Goal: Transaction & Acquisition: Purchase product/service

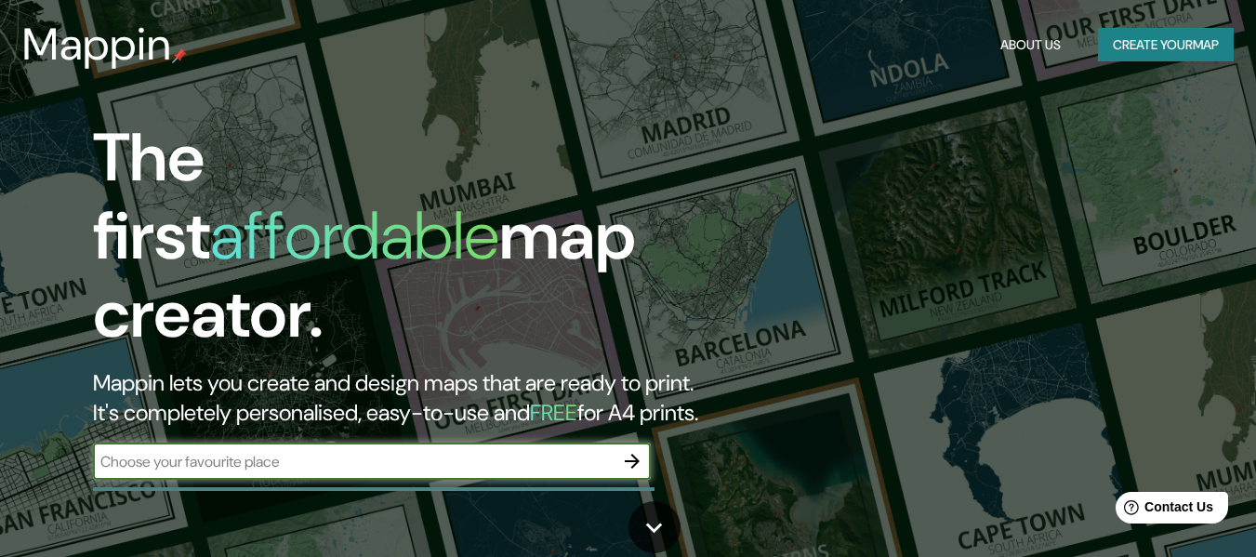
click at [386, 451] on input "text" at bounding box center [353, 461] width 520 height 21
type input "guamuchil salvador alvarado sinaloa mexico"
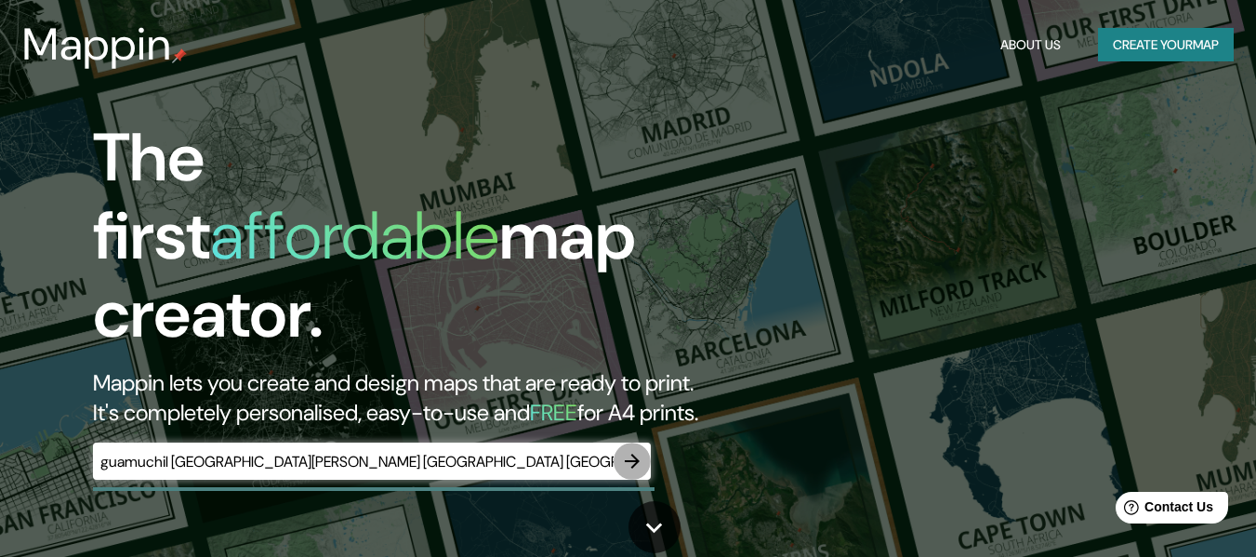
click at [636, 454] on icon "button" at bounding box center [632, 461] width 15 height 15
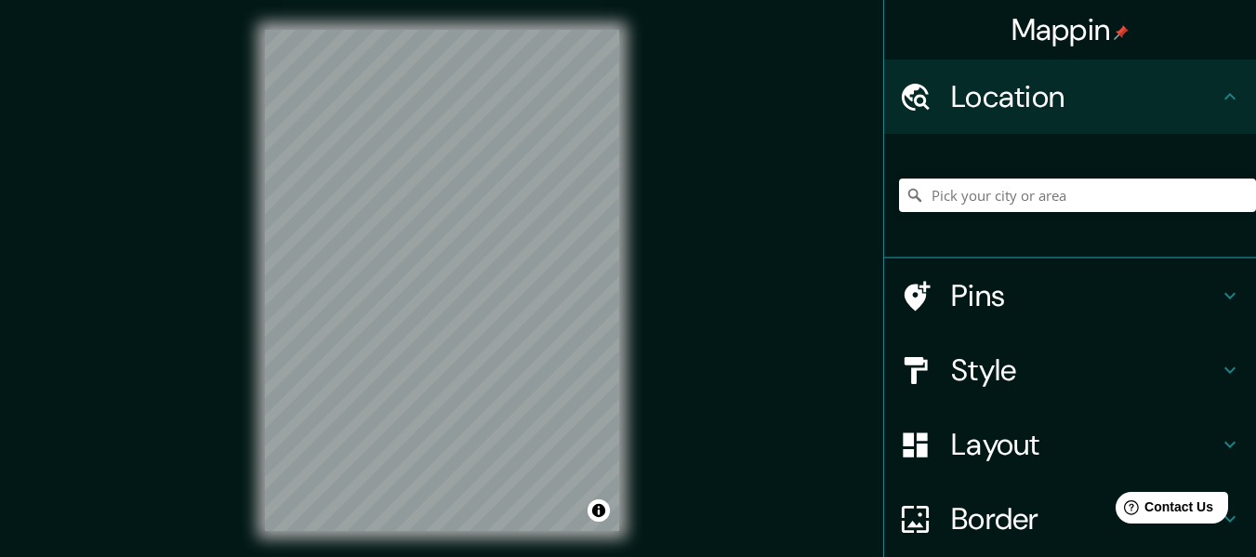
click at [1067, 435] on h4 "Layout" at bounding box center [1085, 444] width 268 height 37
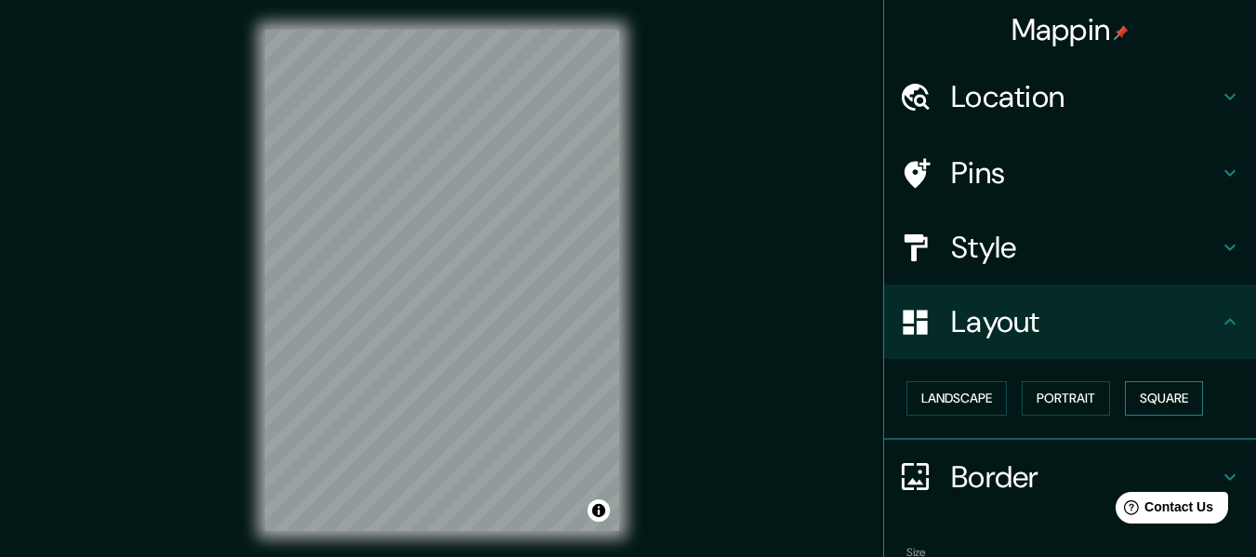
click at [1149, 397] on button "Square" at bounding box center [1164, 398] width 78 height 34
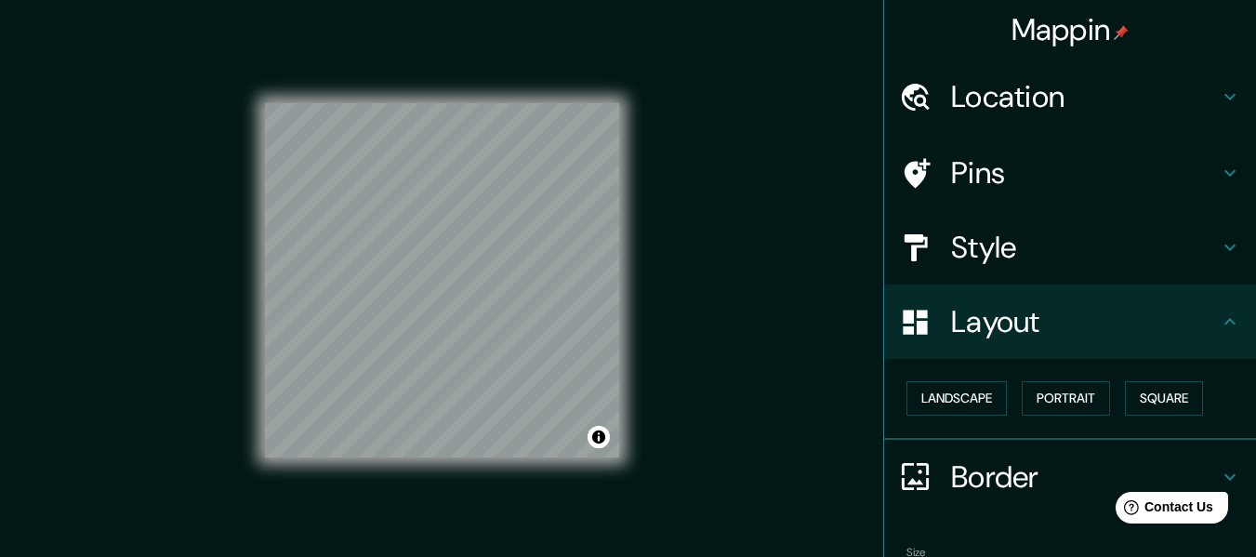
click at [1200, 109] on h4 "Location" at bounding box center [1085, 96] width 268 height 37
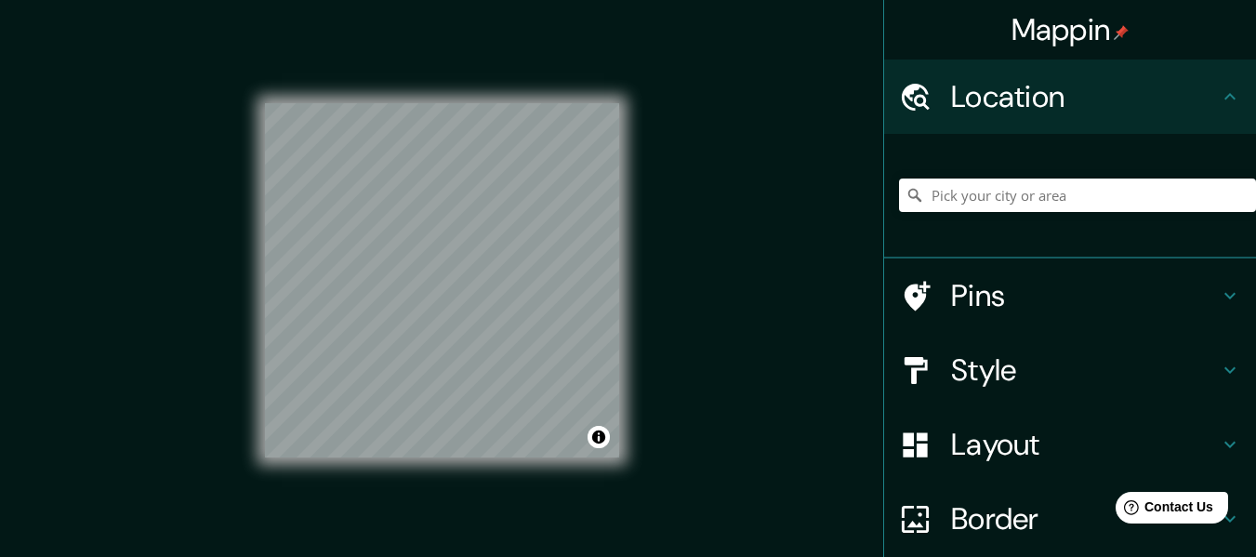
click at [1052, 211] on div at bounding box center [1077, 195] width 357 height 93
click at [1054, 203] on input "Pick your city or area" at bounding box center [1077, 194] width 357 height 33
click at [1060, 201] on input "Pick your city or area" at bounding box center [1077, 194] width 357 height 33
click at [1064, 200] on input "Pick your city or area" at bounding box center [1077, 194] width 357 height 33
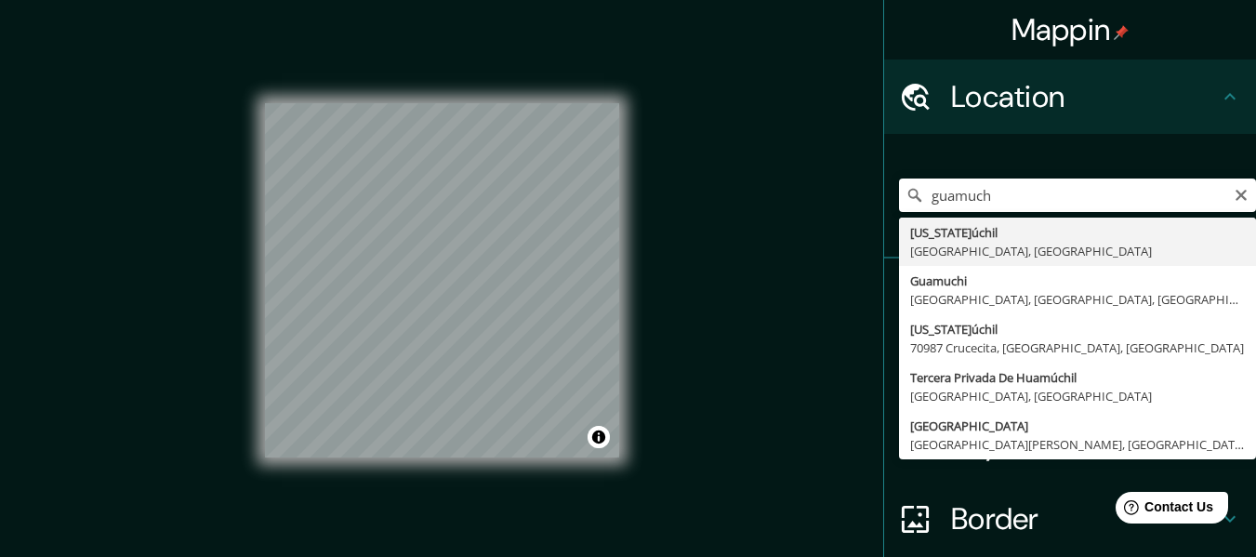
type input "Guamúchil, Sinaloa, México"
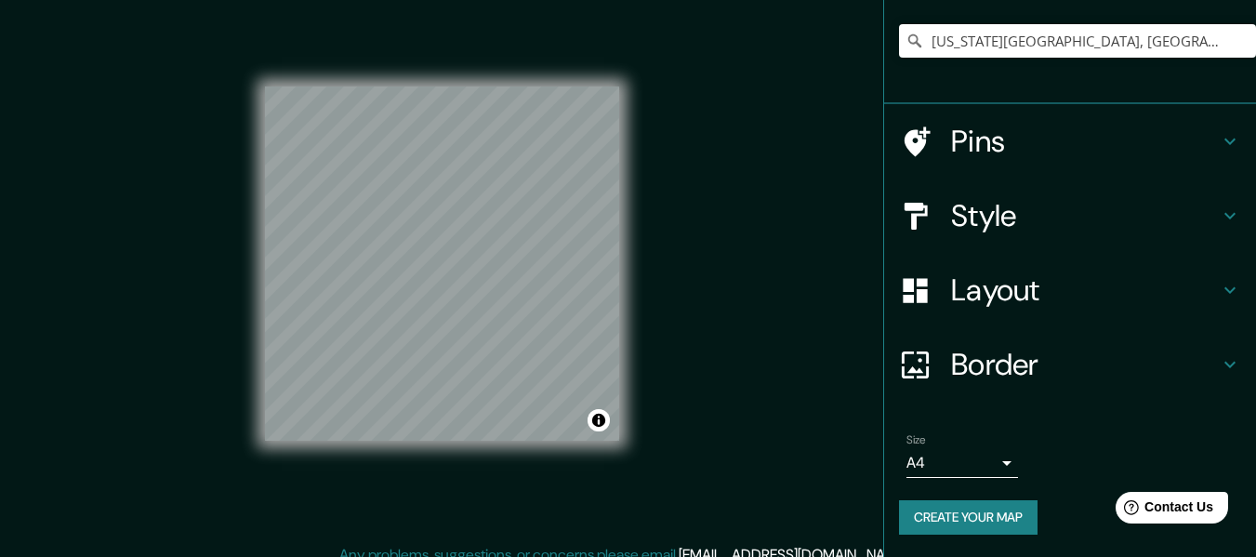
scroll to position [33, 0]
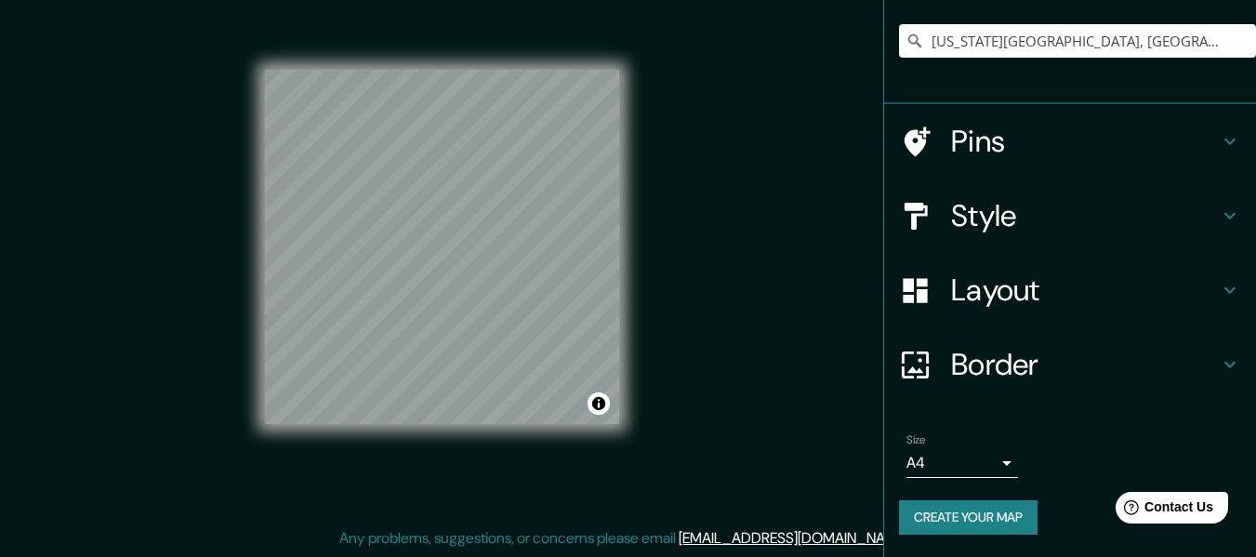
click at [1001, 515] on button "Create your map" at bounding box center [968, 517] width 138 height 34
